Goal: Navigation & Orientation: Find specific page/section

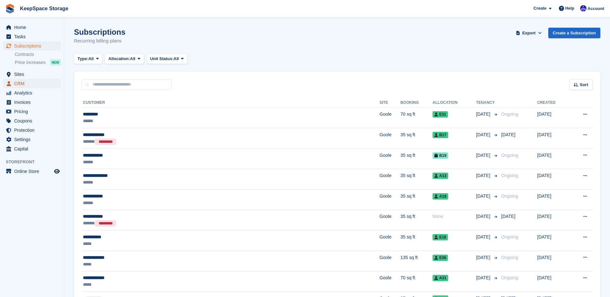
click at [25, 81] on span "CRM" at bounding box center [33, 83] width 39 height 9
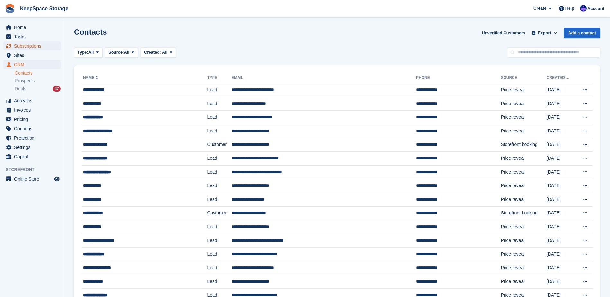
click at [33, 49] on span "Subscriptions" at bounding box center [33, 45] width 39 height 9
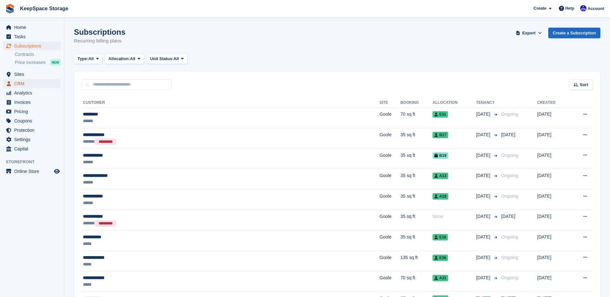
click at [25, 83] on span "CRM" at bounding box center [33, 83] width 39 height 9
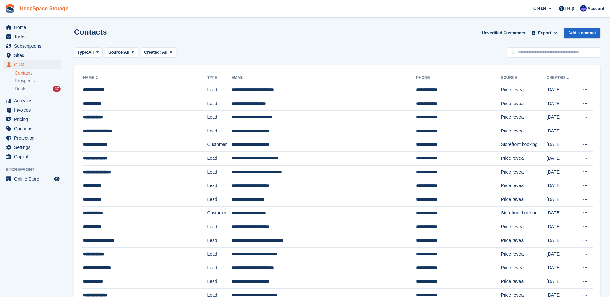
click at [40, 14] on link "KeepSpace Storage" at bounding box center [43, 8] width 53 height 11
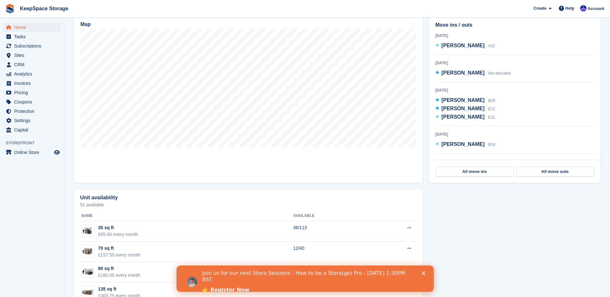
scroll to position [182, 0]
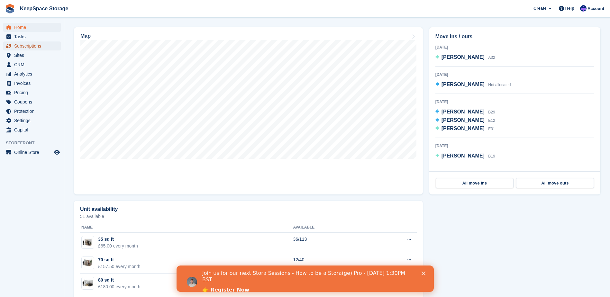
click at [32, 49] on span "Subscriptions" at bounding box center [33, 45] width 39 height 9
